Goal: Task Accomplishment & Management: Check status

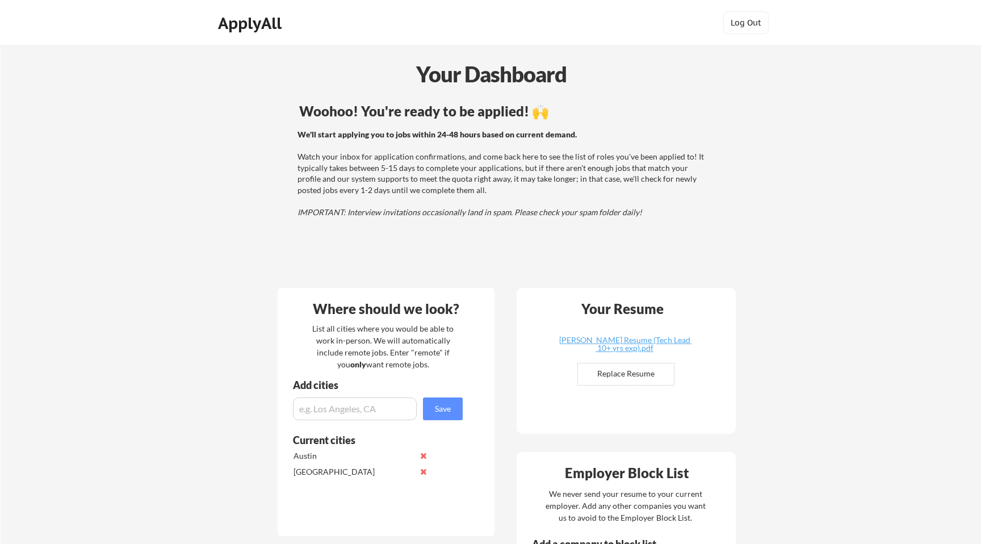
click at [393, 172] on div "We'll start applying you to jobs within 24-48 hours based on current demand. Wa…" at bounding box center [502, 173] width 409 height 89
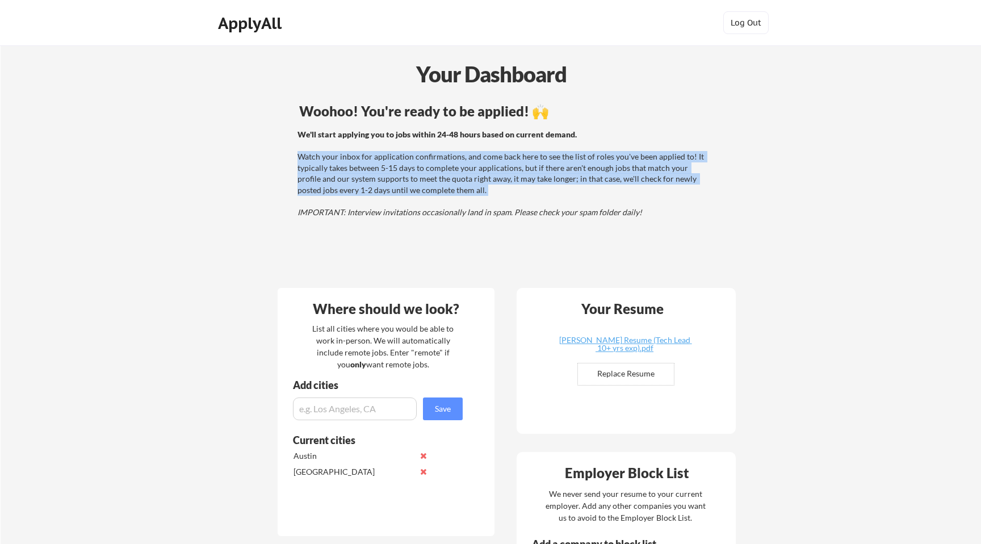
click at [373, 175] on div "We'll start applying you to jobs within 24-48 hours based on current demand. Wa…" at bounding box center [502, 173] width 409 height 89
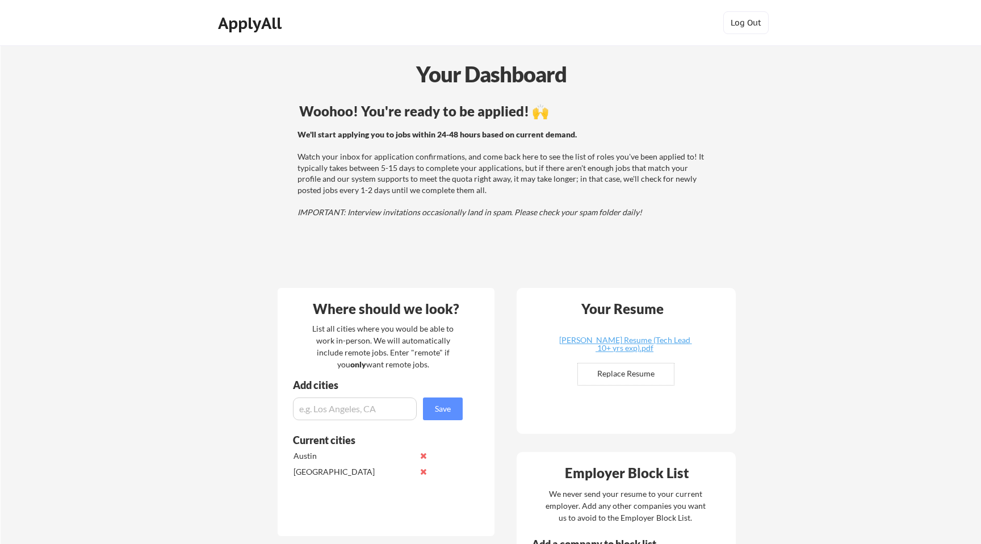
click at [373, 175] on div "We'll start applying you to jobs within 24-48 hours based on current demand. Wa…" at bounding box center [502, 173] width 409 height 89
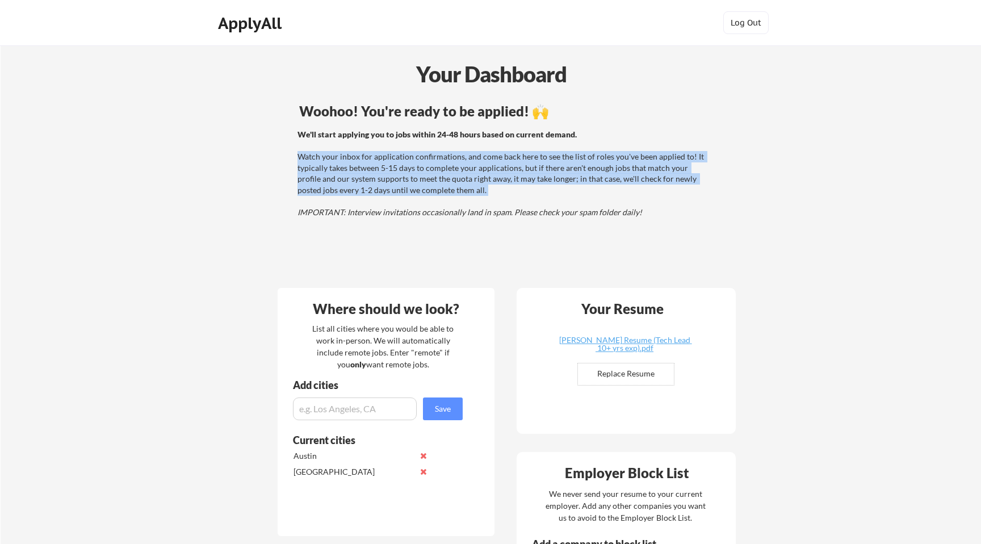
click at [358, 177] on div "We'll start applying you to jobs within 24-48 hours based on current demand. Wa…" at bounding box center [502, 173] width 409 height 89
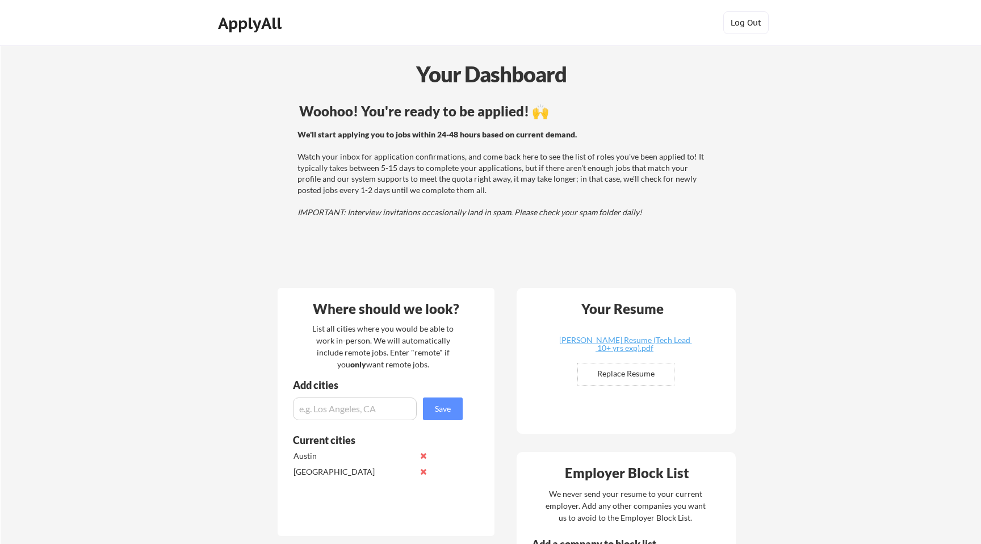
click at [358, 177] on div "We'll start applying you to jobs within 24-48 hours based on current demand. Wa…" at bounding box center [502, 173] width 409 height 89
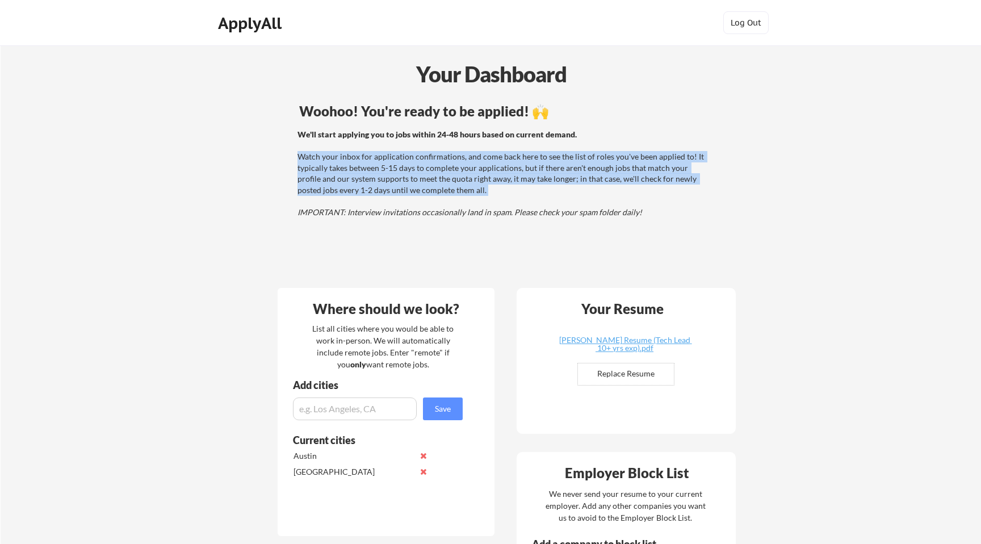
click at [370, 177] on div "We'll start applying you to jobs within 24-48 hours based on current demand. Wa…" at bounding box center [502, 173] width 409 height 89
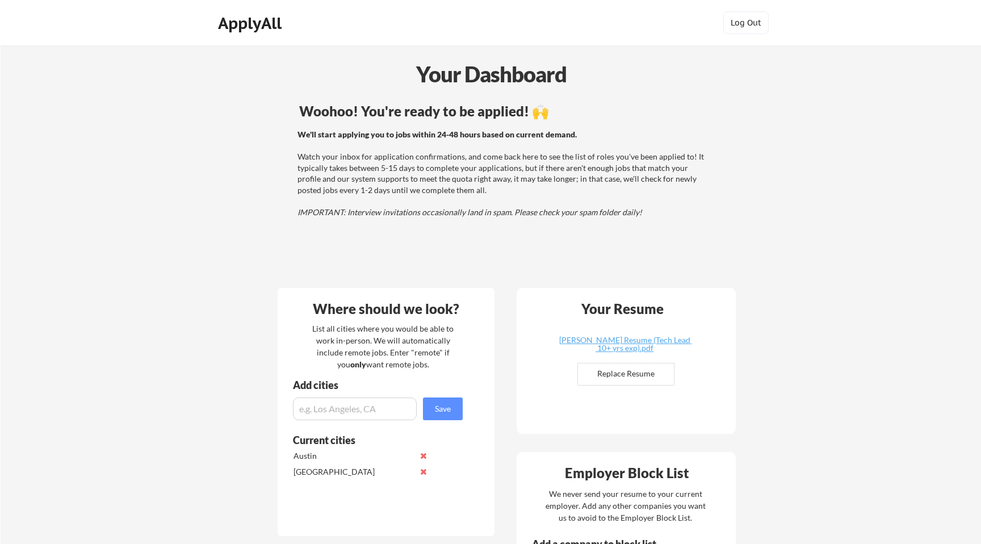
click at [370, 177] on div "We'll start applying you to jobs within 24-48 hours based on current demand. Wa…" at bounding box center [502, 173] width 409 height 89
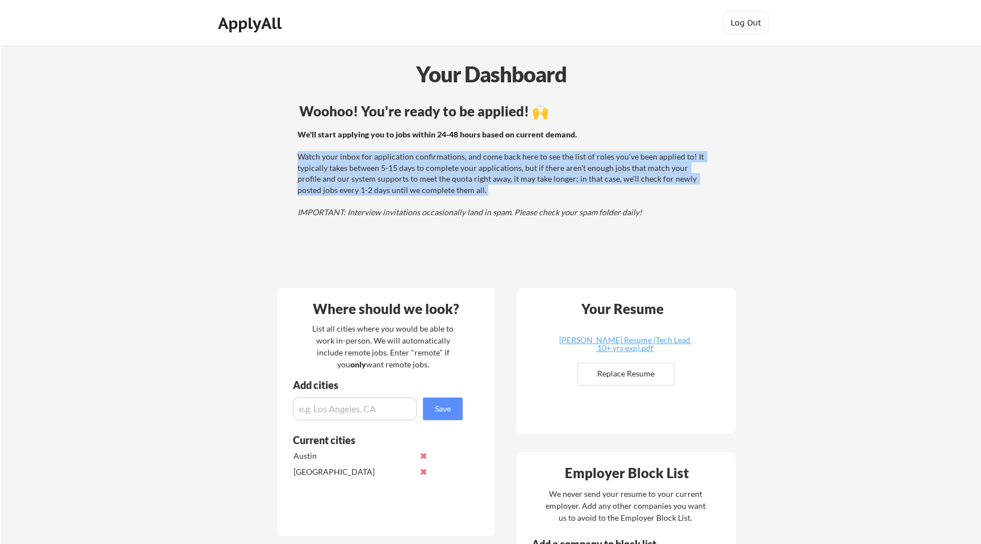
click at [359, 179] on div "We'll start applying you to jobs within 24-48 hours based on current demand. Wa…" at bounding box center [502, 173] width 409 height 89
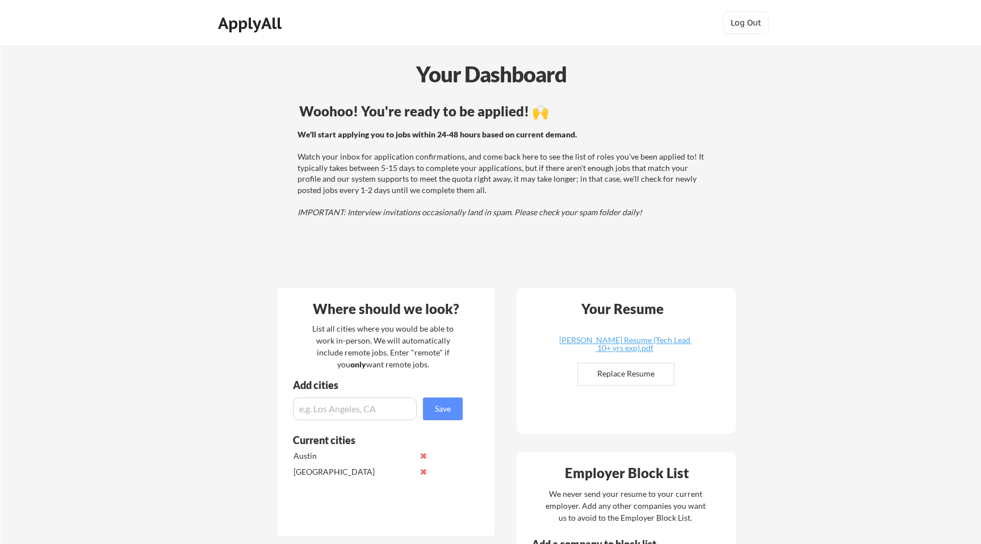
click at [359, 179] on div "We'll start applying you to jobs within 24-48 hours based on current demand. Wa…" at bounding box center [502, 173] width 409 height 89
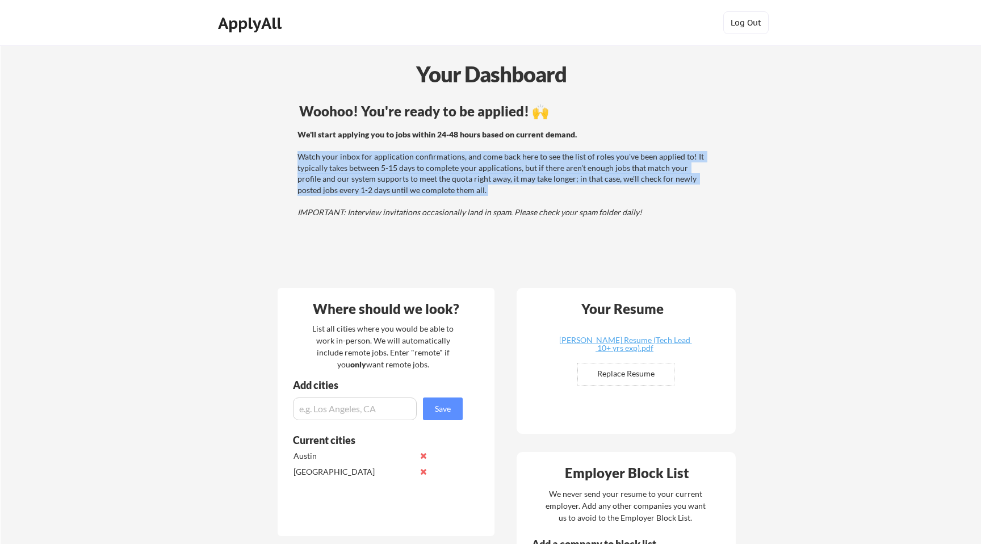
click at [338, 179] on div "We'll start applying you to jobs within 24-48 hours based on current demand. Wa…" at bounding box center [502, 173] width 409 height 89
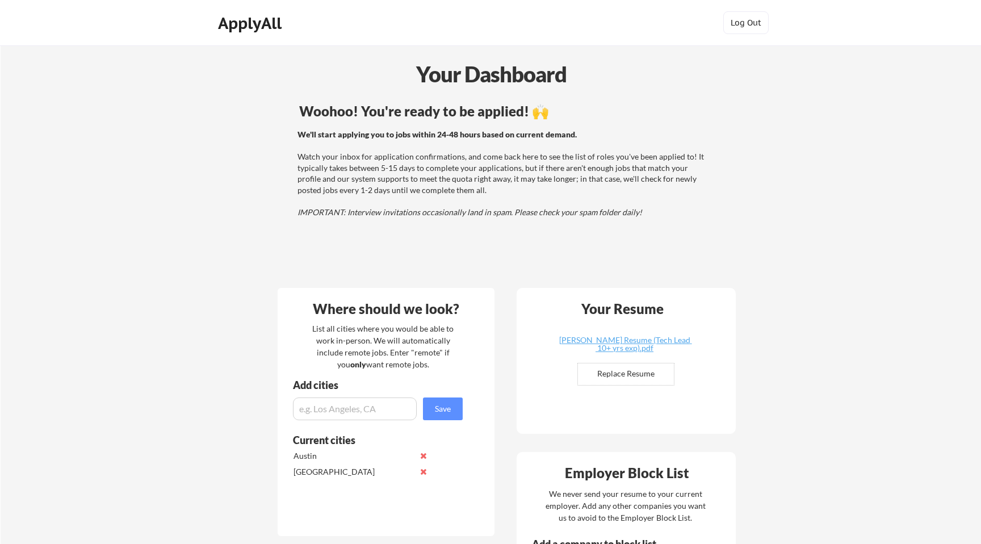
click at [280, 179] on div "We'll start applying you to jobs within 24-48 hours based on current demand. Wa…" at bounding box center [502, 173] width 455 height 89
